Goal: Task Accomplishment & Management: Complete application form

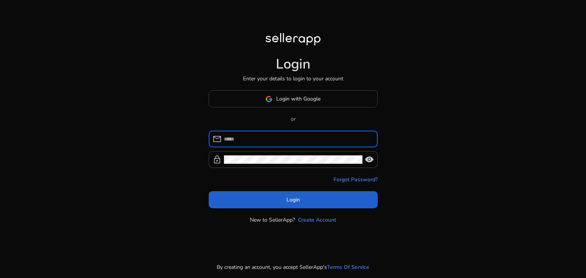
type input "**********"
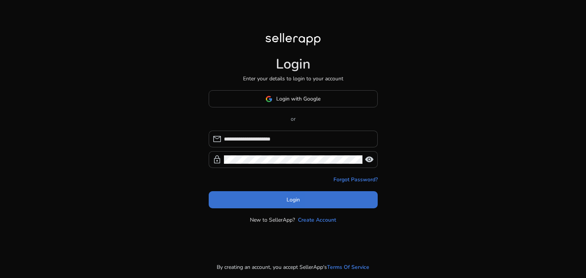
click at [330, 202] on span at bounding box center [293, 200] width 169 height 18
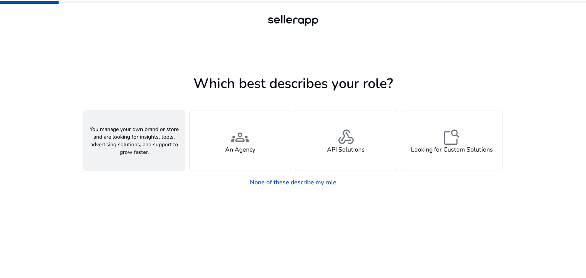
click at [142, 134] on span "person" at bounding box center [134, 137] width 18 height 18
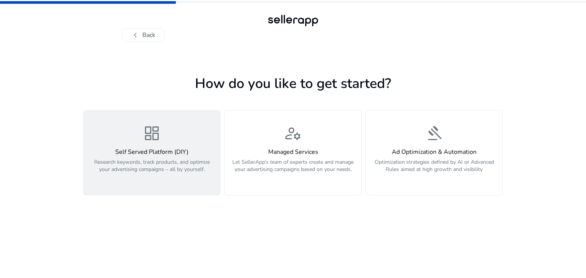
click at [177, 154] on h4 "Self Served Platform (DIY)" at bounding box center [151, 152] width 127 height 7
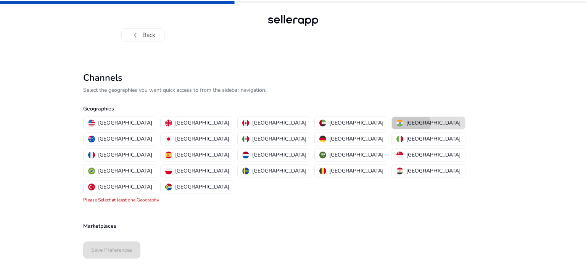
click at [406, 123] on p "[GEOGRAPHIC_DATA]" at bounding box center [433, 123] width 54 height 8
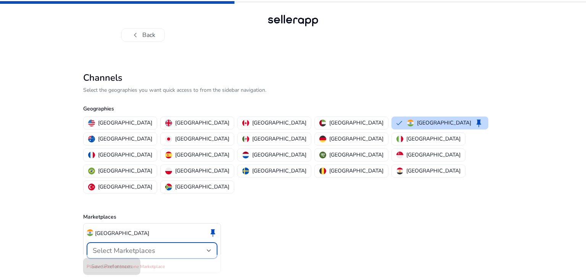
click at [199, 247] on div "Select Marketplaces" at bounding box center [150, 251] width 114 height 8
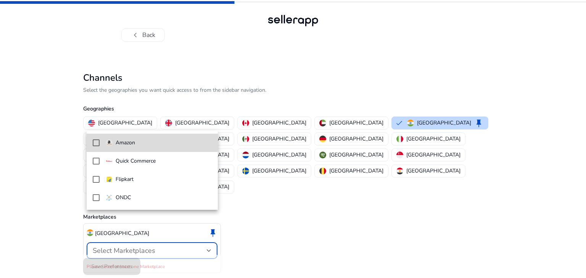
click at [97, 140] on mat-pseudo-checkbox at bounding box center [96, 143] width 7 height 7
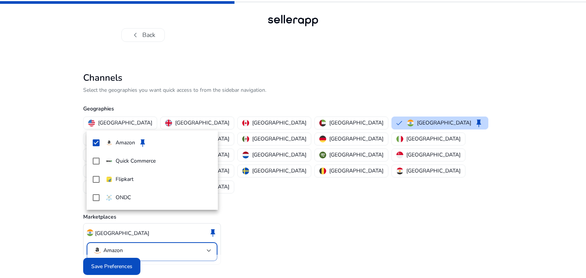
click at [370, 186] on div at bounding box center [293, 139] width 586 height 278
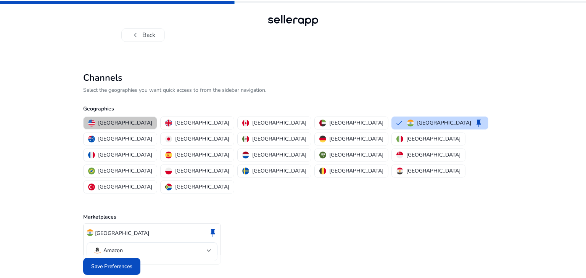
click at [126, 123] on p "United States" at bounding box center [125, 123] width 54 height 8
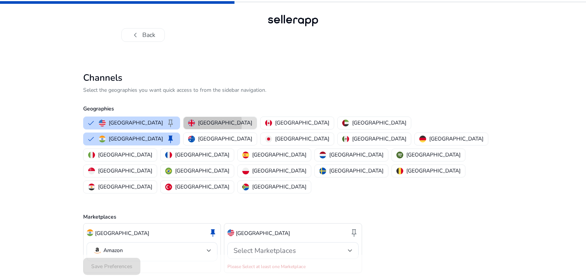
click at [198, 124] on p "United Kingdom" at bounding box center [225, 123] width 54 height 8
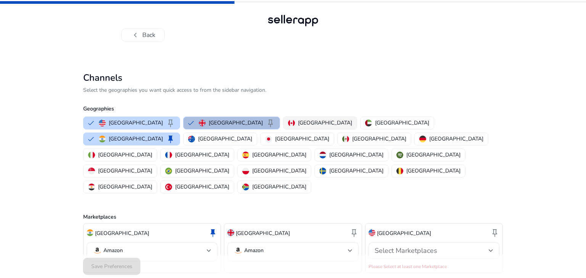
click at [283, 118] on button "Canada" at bounding box center [319, 123] width 73 height 12
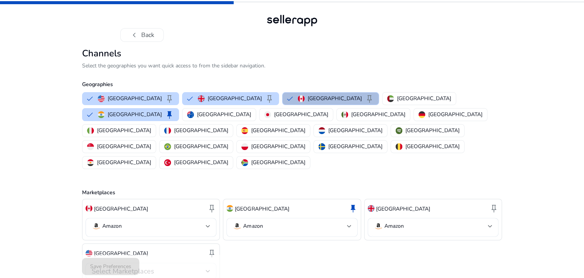
click at [95, 259] on div "Save Preferences" at bounding box center [292, 266] width 420 height 23
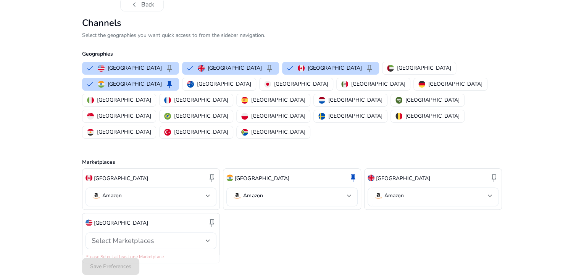
scroll to position [37, 0]
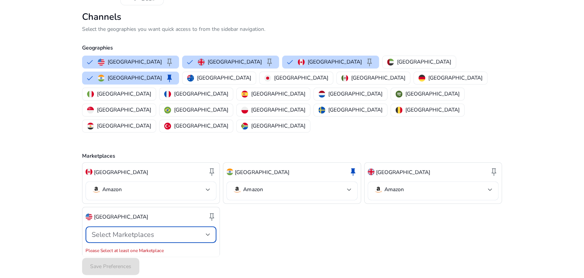
click at [164, 231] on div "Select Marketplaces" at bounding box center [149, 235] width 114 height 8
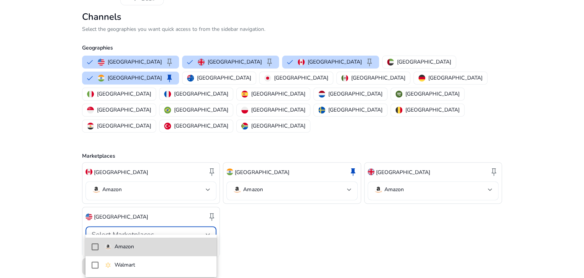
click at [96, 249] on mat-pseudo-checkbox at bounding box center [95, 247] width 7 height 7
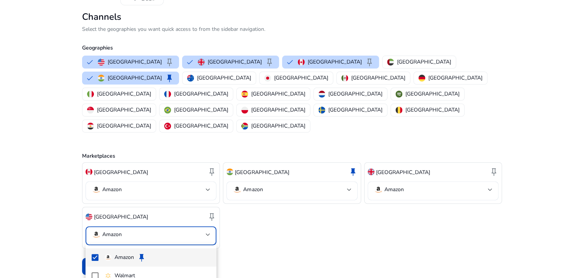
scroll to position [28, 0]
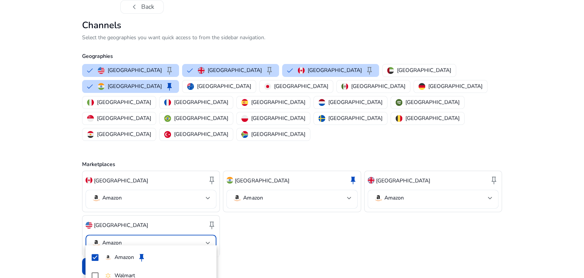
click at [283, 235] on div at bounding box center [292, 139] width 584 height 278
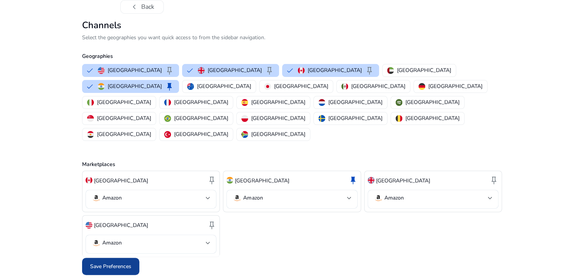
click at [106, 269] on span "Save Preferences" at bounding box center [110, 267] width 41 height 8
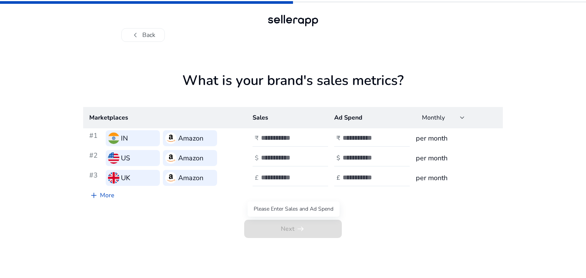
click at [267, 222] on span "Next arrow_right_alt" at bounding box center [293, 229] width 98 height 18
click at [267, 231] on span "Next arrow_right_alt" at bounding box center [293, 229] width 98 height 18
click at [279, 231] on span "Next arrow_right_alt" at bounding box center [293, 229] width 98 height 18
click at [458, 120] on div "Monthly" at bounding box center [441, 118] width 38 height 8
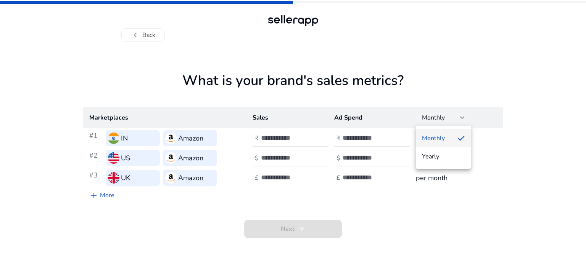
click at [456, 67] on div at bounding box center [293, 139] width 586 height 278
